Goal: Transaction & Acquisition: Purchase product/service

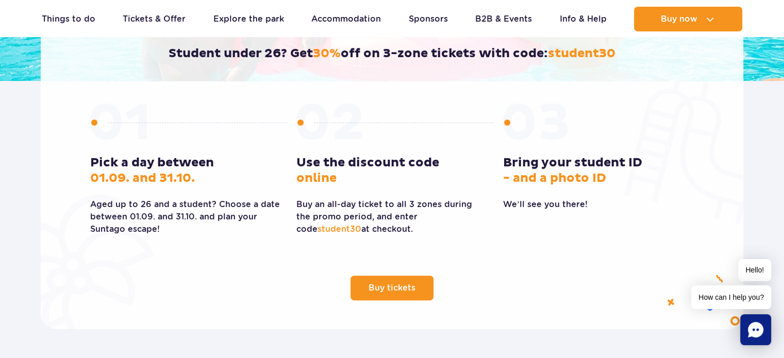
scroll to position [291, 0]
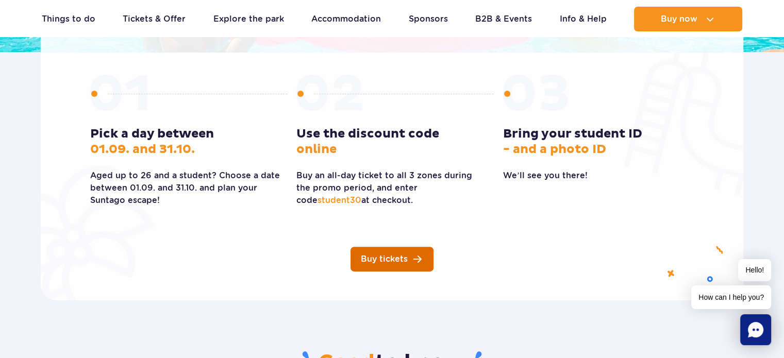
click at [409, 251] on link "Buy tickets" at bounding box center [391, 259] width 83 height 25
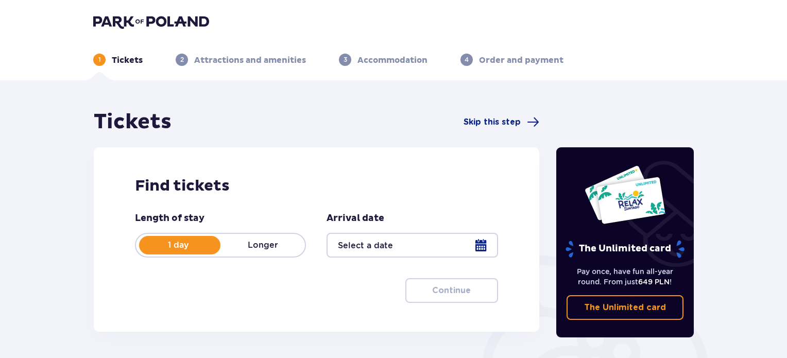
click at [465, 249] on div at bounding box center [412, 245] width 171 height 25
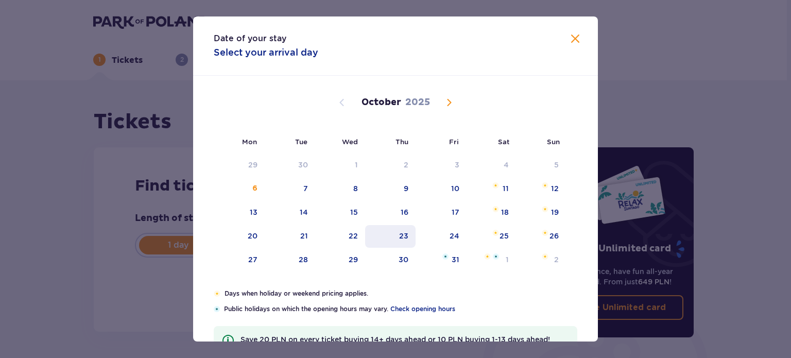
click at [368, 238] on div "23" at bounding box center [390, 236] width 51 height 23
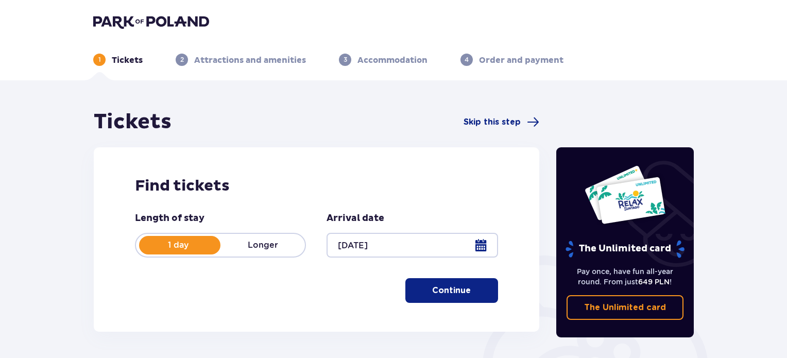
click at [386, 235] on div at bounding box center [412, 245] width 171 height 25
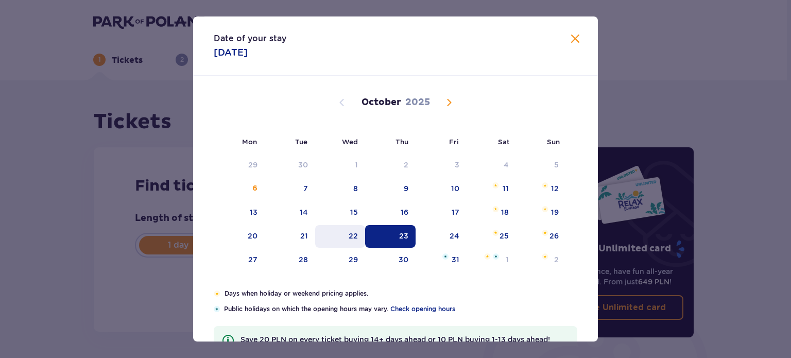
click at [350, 232] on div "22" at bounding box center [353, 236] width 9 height 10
type input "22.10.25"
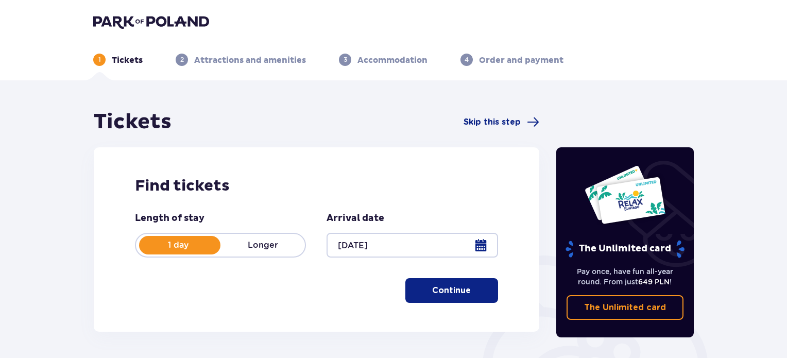
click at [452, 298] on button "Continue" at bounding box center [452, 290] width 93 height 25
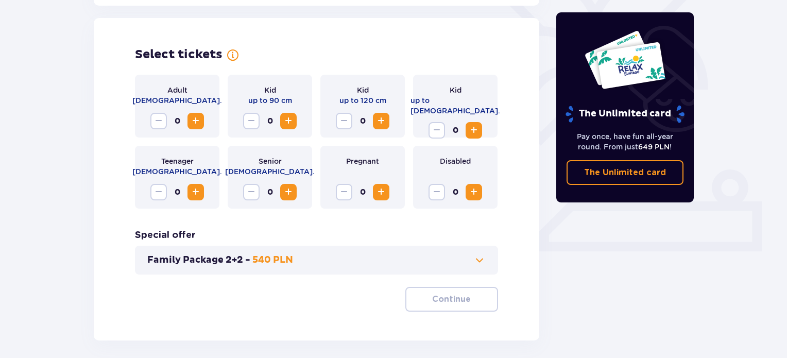
scroll to position [286, 0]
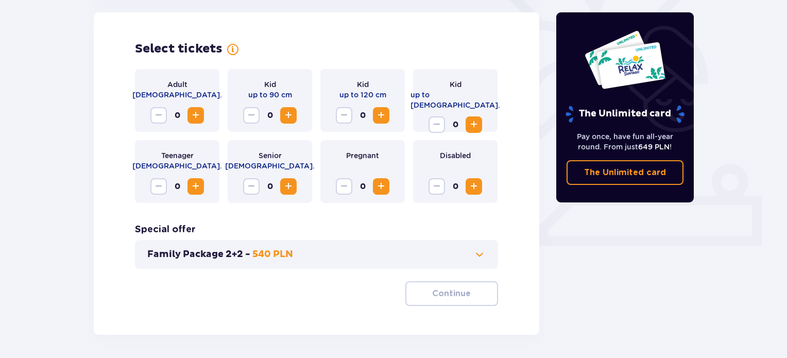
click at [198, 186] on span "Increase" at bounding box center [196, 186] width 12 height 12
click at [432, 289] on p "Continue" at bounding box center [451, 293] width 39 height 11
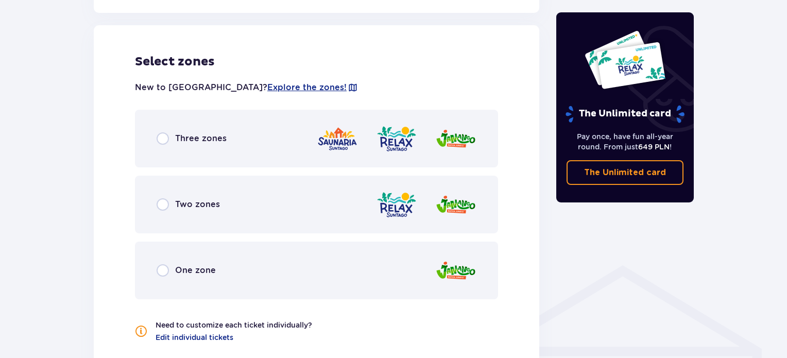
scroll to position [572, 0]
click at [151, 148] on div "Three zones" at bounding box center [316, 138] width 363 height 58
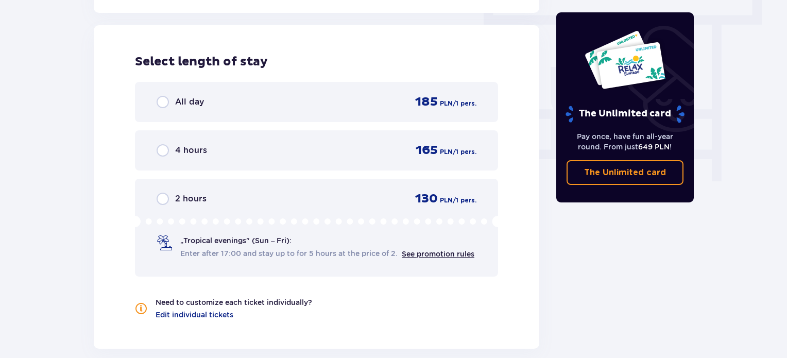
scroll to position [931, 0]
click at [181, 107] on span "All day" at bounding box center [189, 101] width 29 height 11
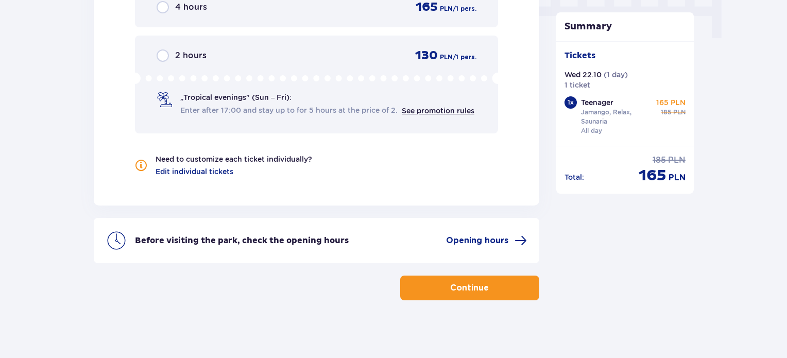
scroll to position [1076, 0]
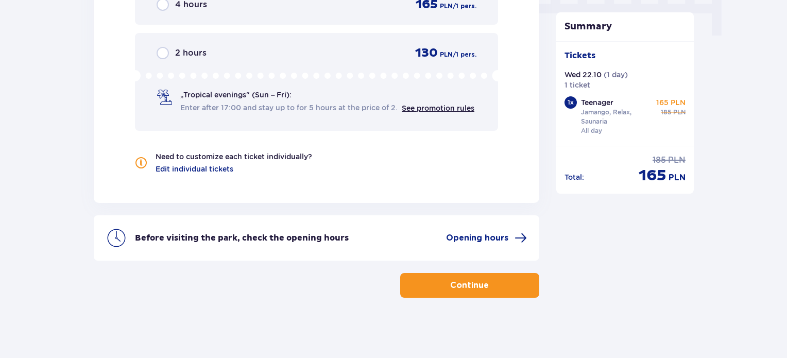
click at [476, 293] on button "Continue" at bounding box center [469, 285] width 139 height 25
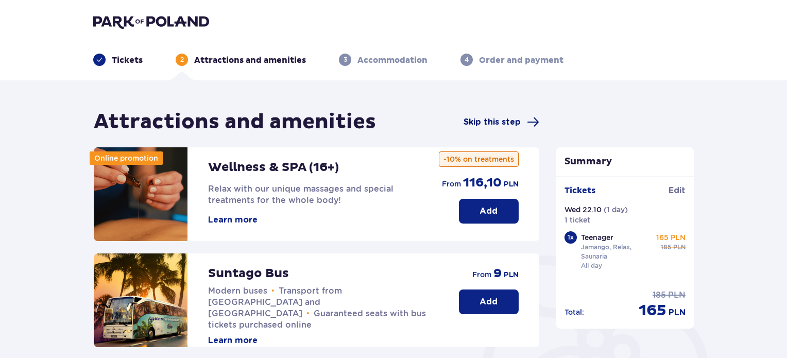
click at [493, 126] on span "Skip this step" at bounding box center [492, 121] width 57 height 11
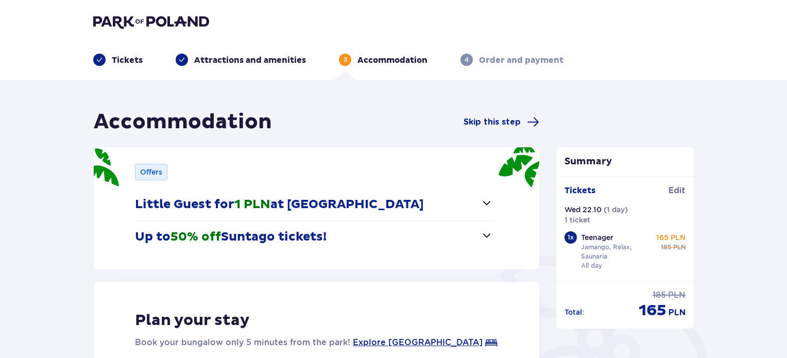
click at [493, 126] on span "Skip this step" at bounding box center [492, 121] width 57 height 11
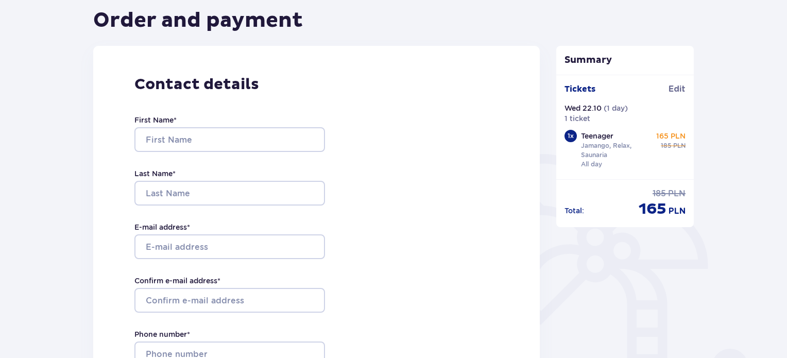
scroll to position [104, 0]
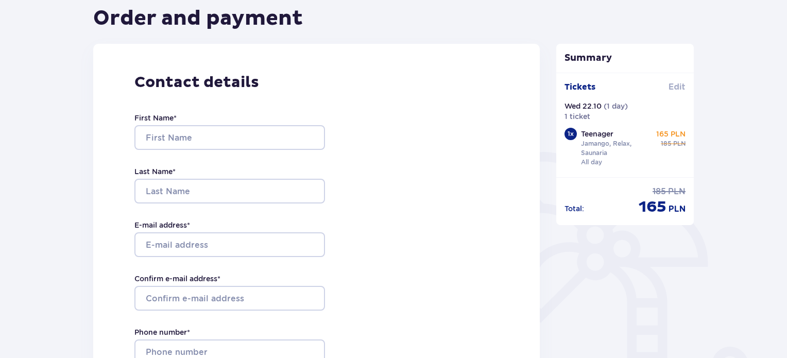
click at [672, 82] on span "Edit" at bounding box center [677, 86] width 17 height 11
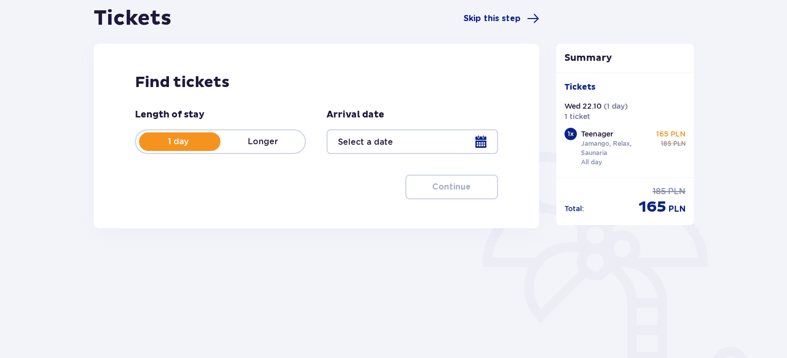
type input "22.10.25"
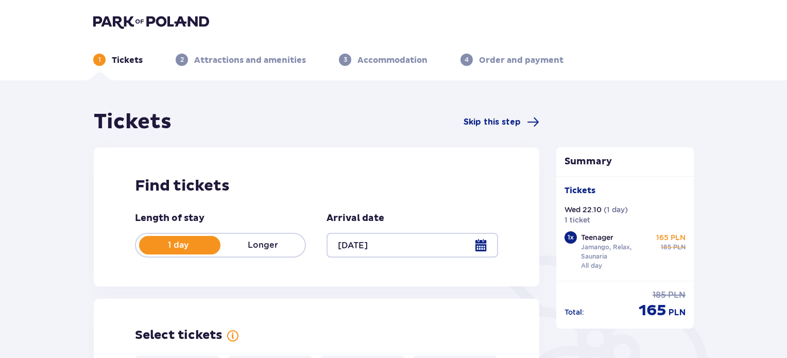
drag, startPoint x: 777, startPoint y: 54, endPoint x: 779, endPoint y: 71, distance: 17.1
click at [779, 71] on header "1 Tickets 2 Attractions and amenities 3 Accommodation 4 Order and payment" at bounding box center [393, 40] width 787 height 80
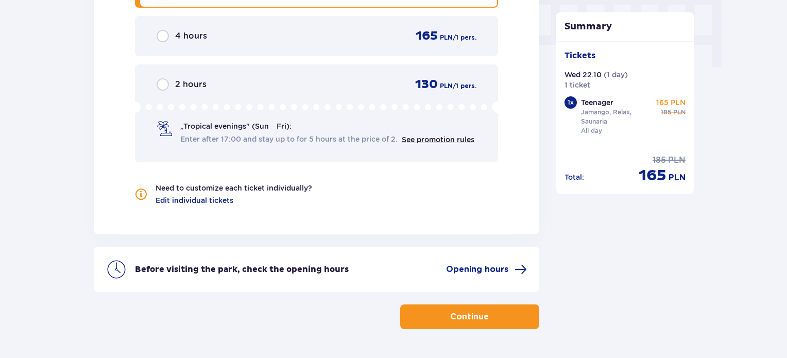
scroll to position [1076, 0]
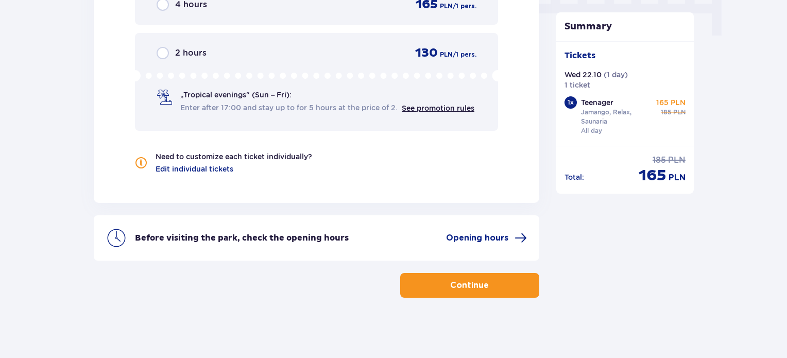
click at [496, 284] on span "button" at bounding box center [491, 285] width 12 height 12
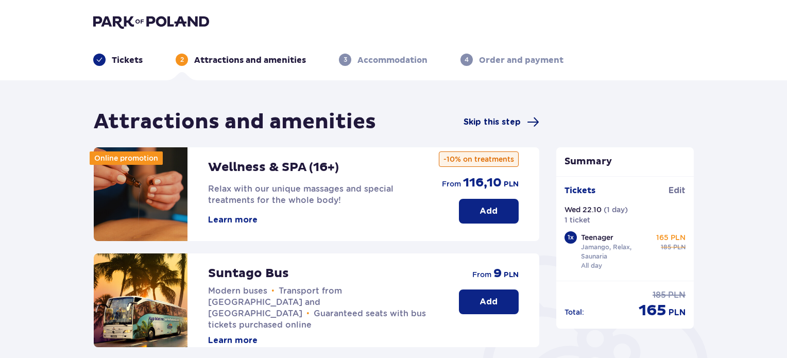
click at [519, 116] on span "Skip this step" at bounding box center [502, 122] width 76 height 12
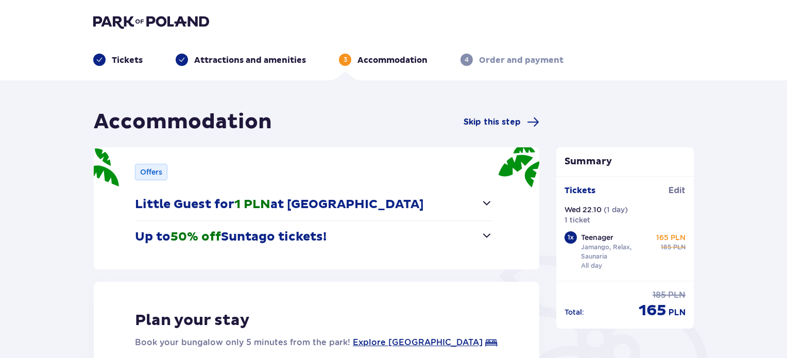
click at [519, 116] on span "Skip this step" at bounding box center [502, 122] width 76 height 12
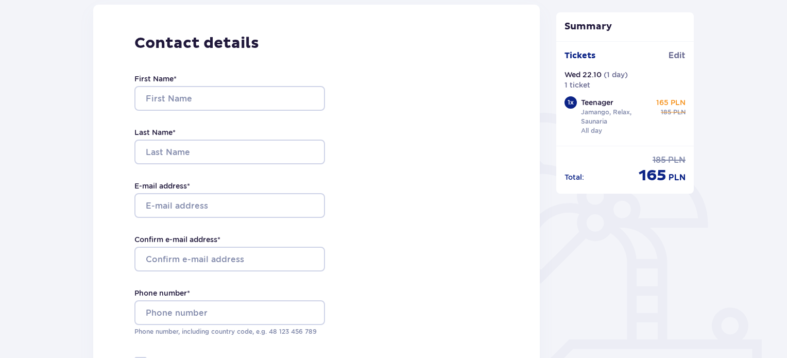
scroll to position [162, 0]
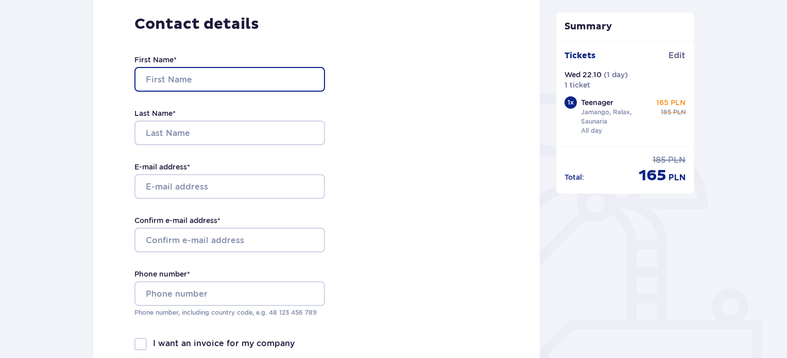
click at [302, 76] on input "First Name *" at bounding box center [229, 79] width 191 height 25
type input "Patrīcija"
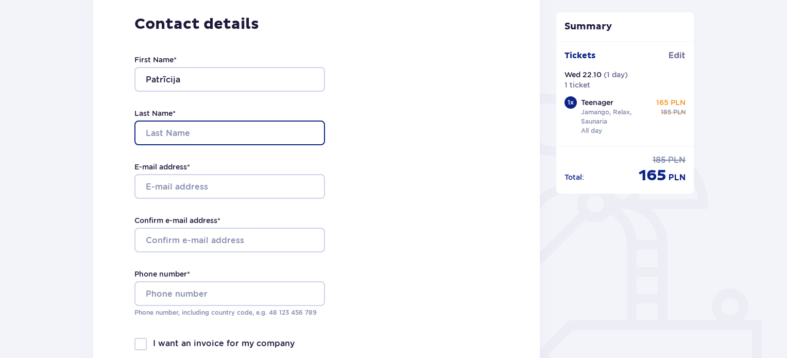
click at [163, 133] on input "Last Name *" at bounding box center [229, 133] width 191 height 25
type input "Krūče"
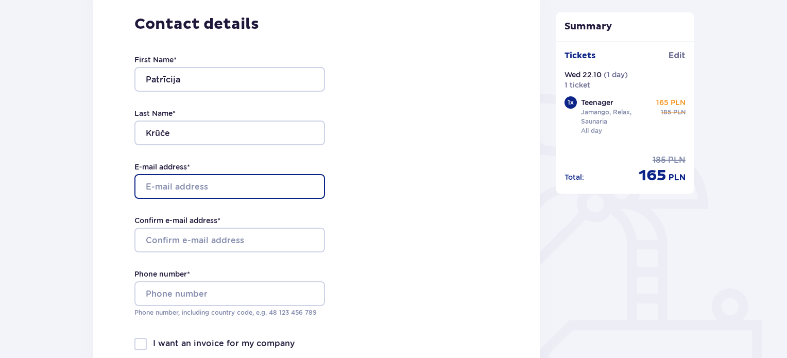
click at [163, 183] on input "E-mail address *" at bounding box center [229, 186] width 191 height 25
type input "pacekru31@gmail.com"
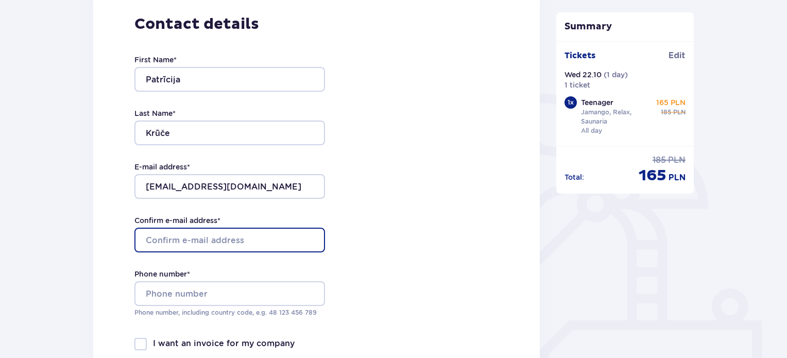
click at [157, 245] on input "Confirm e-mail address *" at bounding box center [229, 240] width 191 height 25
type input "pacekru31@gmail.com"
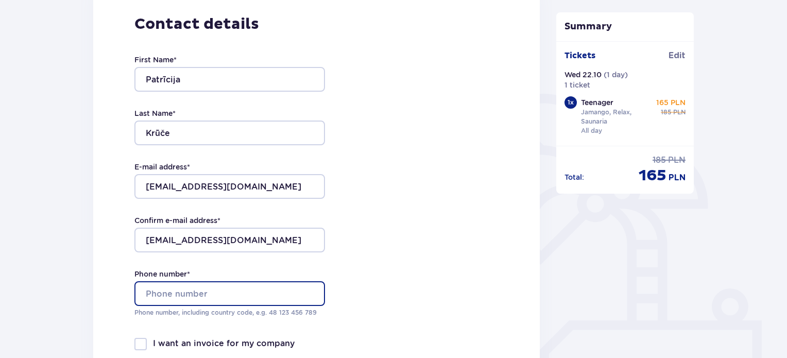
click at [158, 286] on input "Phone number *" at bounding box center [229, 293] width 191 height 25
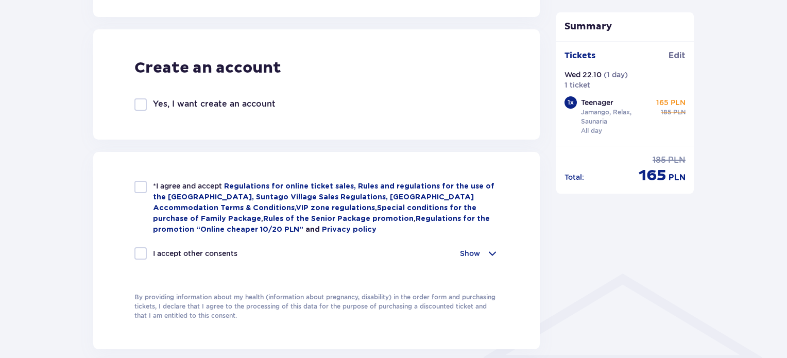
scroll to position [569, 0]
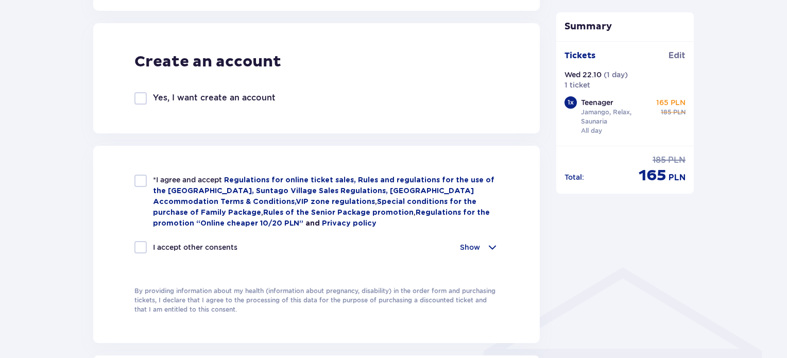
type input "+37128950123"
click at [138, 181] on div at bounding box center [140, 181] width 12 height 12
checkbox input "true"
click at [146, 245] on div at bounding box center [140, 247] width 12 height 12
checkbox input "true"
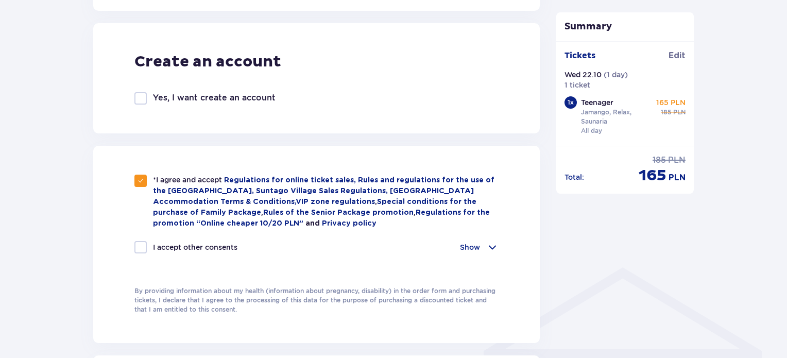
checkbox input "true"
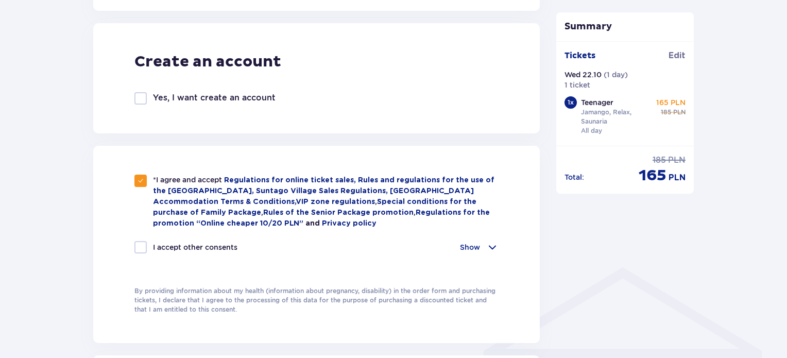
checkbox input "true"
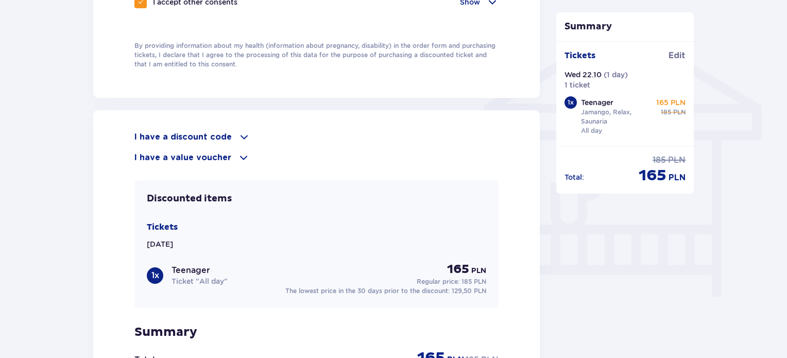
scroll to position [808, 0]
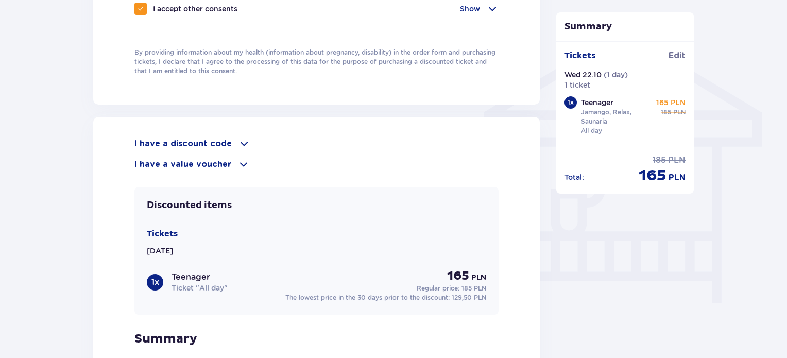
click at [239, 138] on span at bounding box center [244, 144] width 12 height 12
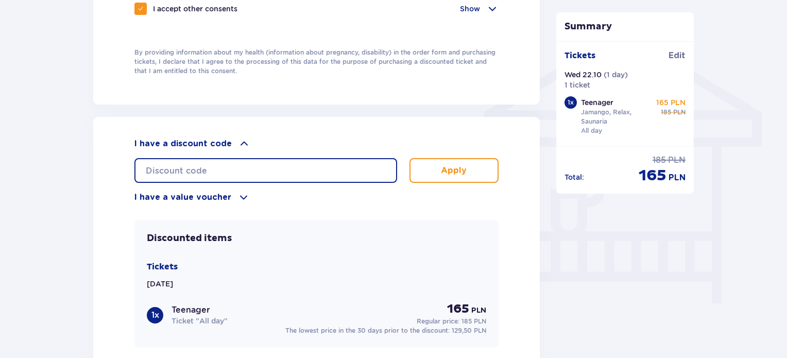
click at [253, 171] on input "text" at bounding box center [265, 170] width 263 height 25
type input "student30"
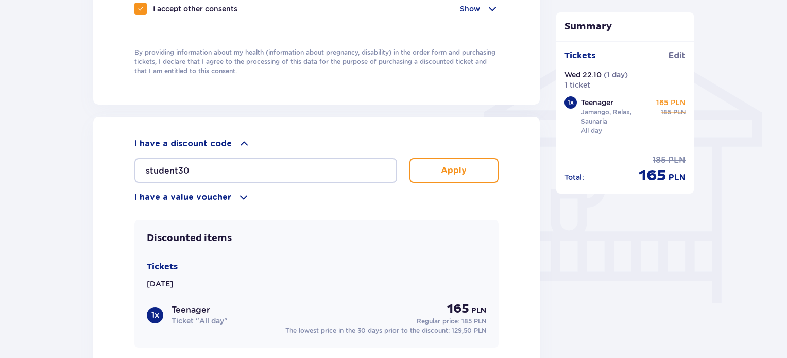
click at [431, 168] on button "Apply" at bounding box center [454, 170] width 89 height 25
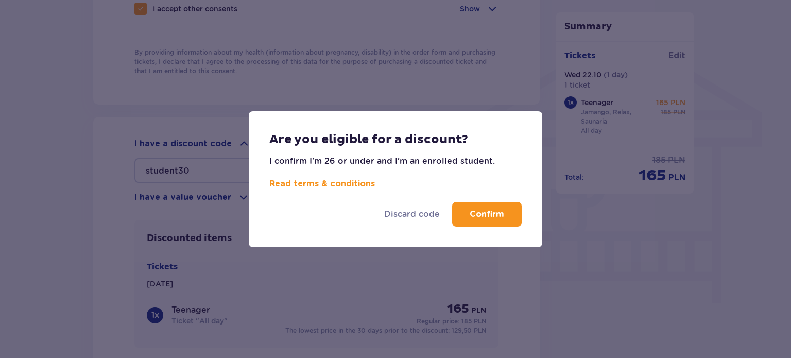
click at [491, 219] on p "Confirm" at bounding box center [487, 214] width 35 height 11
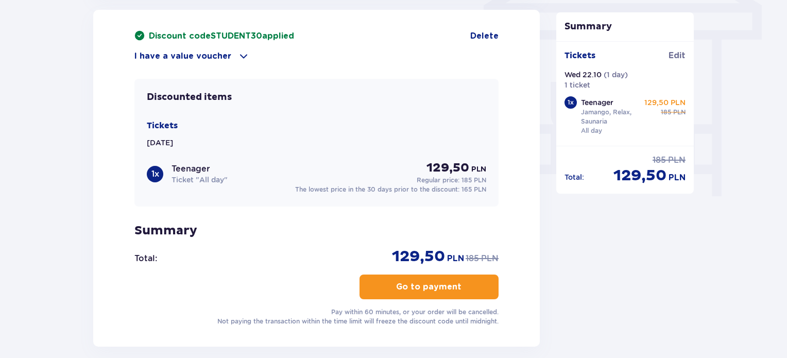
scroll to position [916, 0]
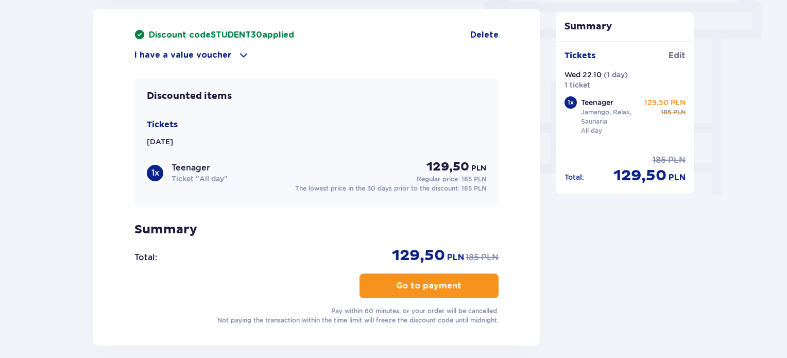
click at [407, 286] on p "Go to payment" at bounding box center [428, 285] width 65 height 11
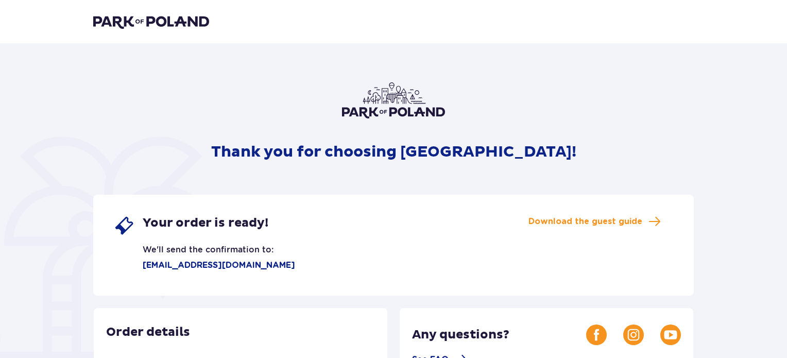
click at [170, 24] on img at bounding box center [151, 21] width 116 height 14
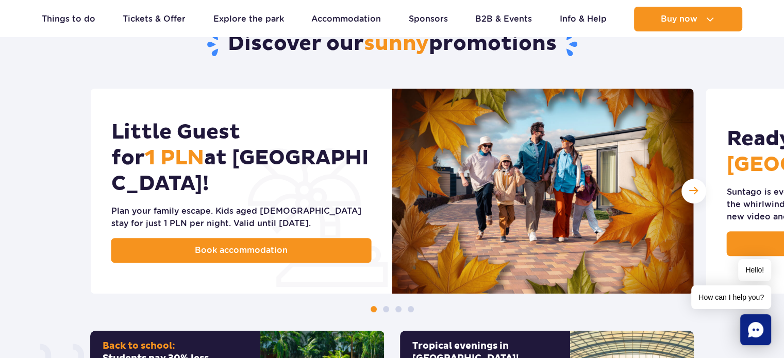
scroll to position [495, 0]
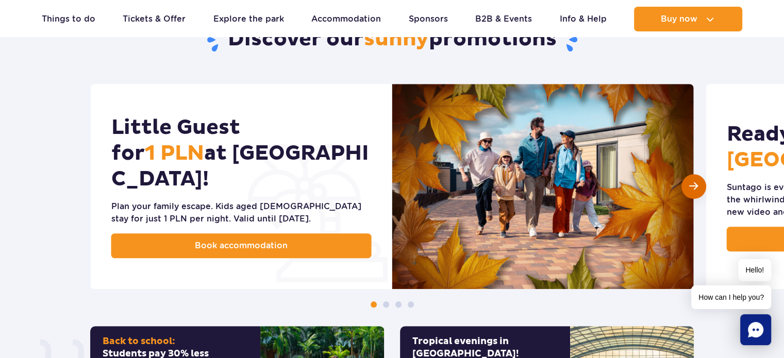
click at [688, 182] on div "Next slide" at bounding box center [693, 186] width 25 height 25
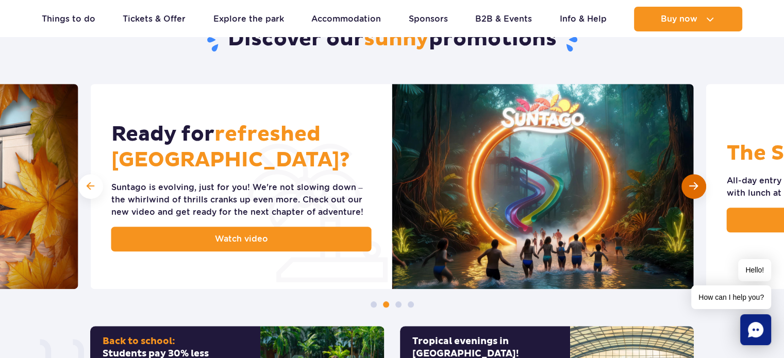
click at [688, 182] on div "Next slide" at bounding box center [693, 186] width 25 height 25
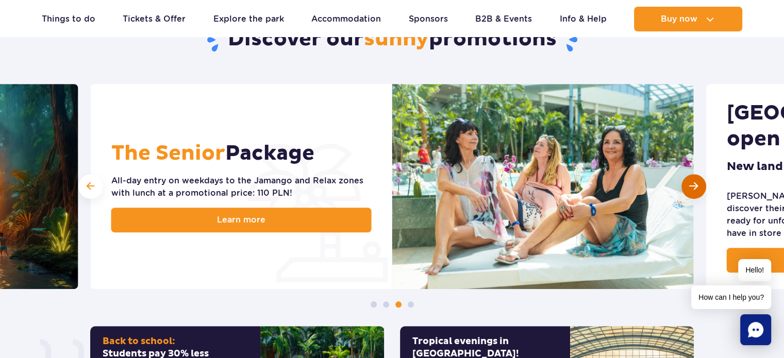
click at [688, 182] on div "Next slide" at bounding box center [693, 186] width 25 height 25
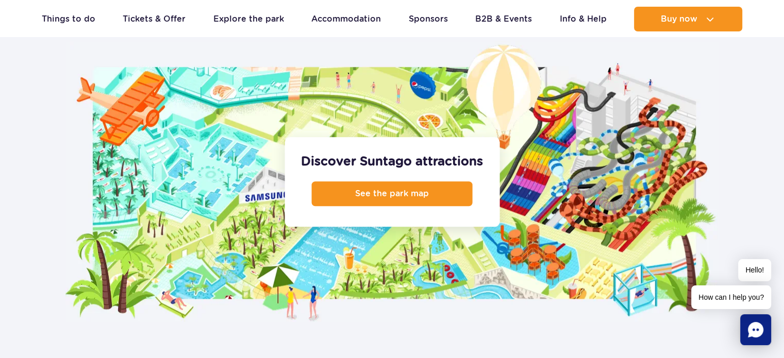
scroll to position [1057, 0]
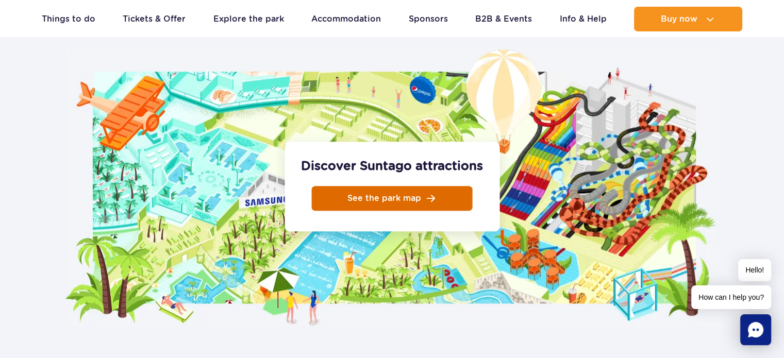
click at [416, 194] on span "See the park map" at bounding box center [384, 198] width 74 height 8
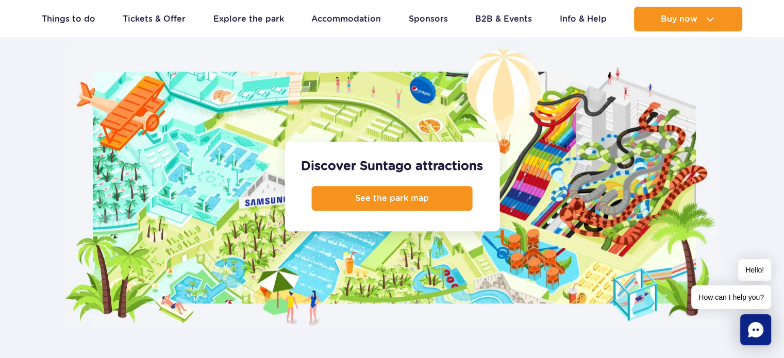
scroll to position [1370, 0]
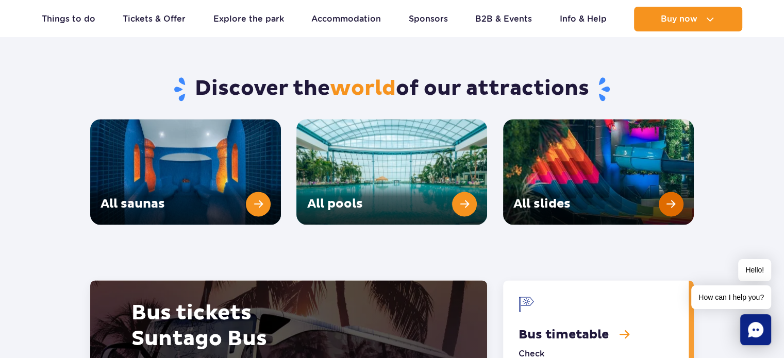
click at [663, 177] on link "All slides" at bounding box center [598, 172] width 191 height 106
click at [420, 151] on link "All pools" at bounding box center [391, 172] width 191 height 106
click at [229, 159] on link "All saunas" at bounding box center [185, 172] width 191 height 106
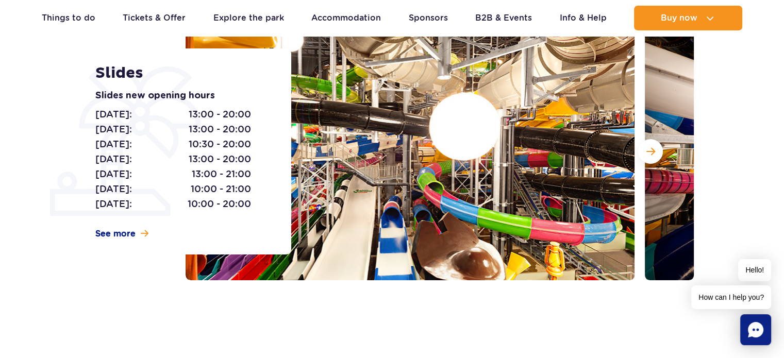
scroll to position [95, 0]
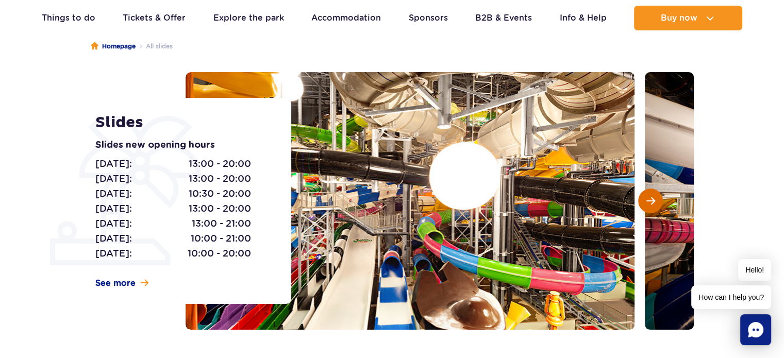
click at [649, 208] on button "Next slide" at bounding box center [650, 201] width 25 height 25
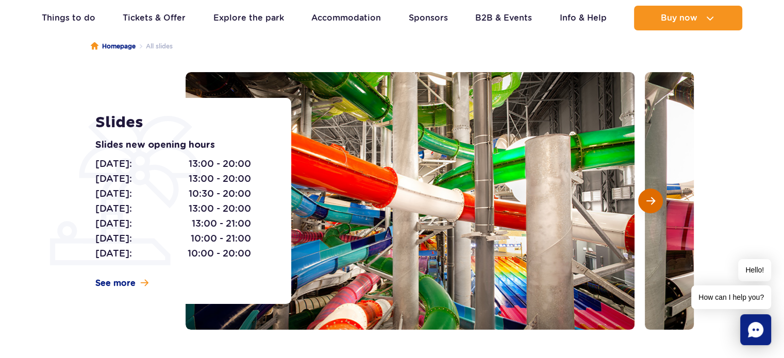
click at [649, 208] on button "Next slide" at bounding box center [650, 201] width 25 height 25
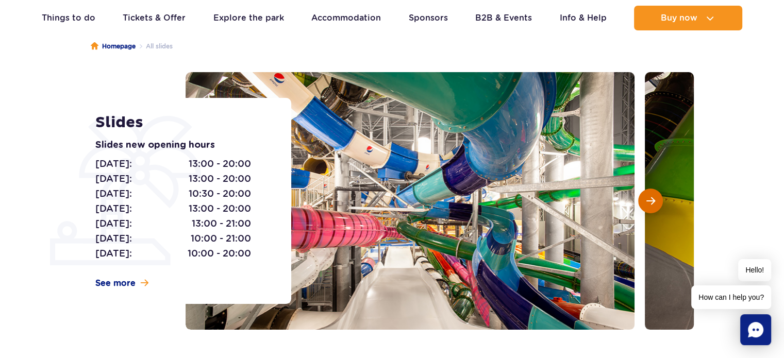
click at [649, 208] on button "Next slide" at bounding box center [650, 201] width 25 height 25
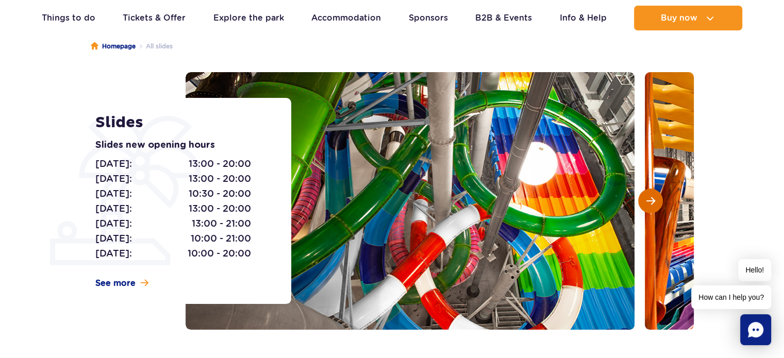
click at [649, 208] on button "Next slide" at bounding box center [650, 201] width 25 height 25
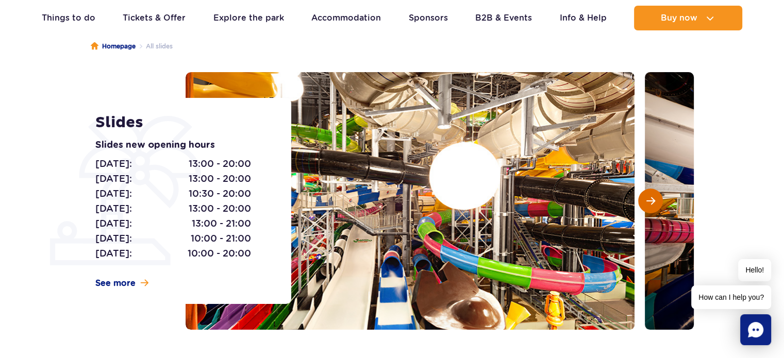
click at [649, 208] on button "Next slide" at bounding box center [650, 201] width 25 height 25
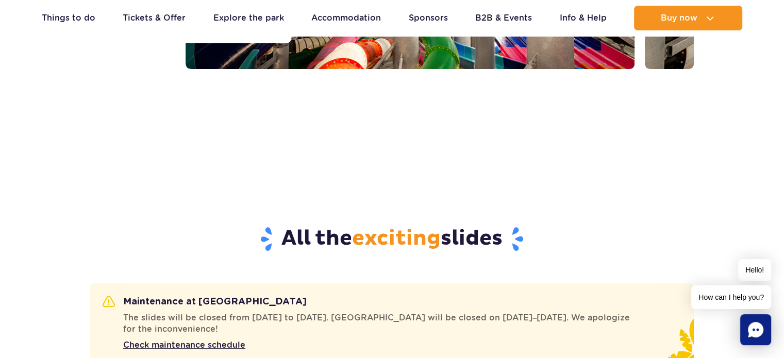
scroll to position [0, 0]
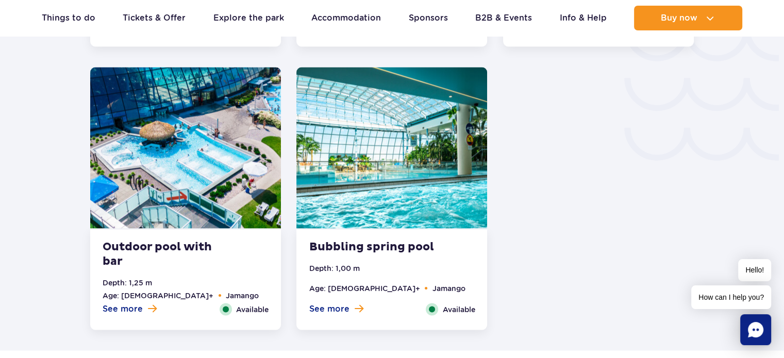
scroll to position [1822, 0]
